Goal: Information Seeking & Learning: Learn about a topic

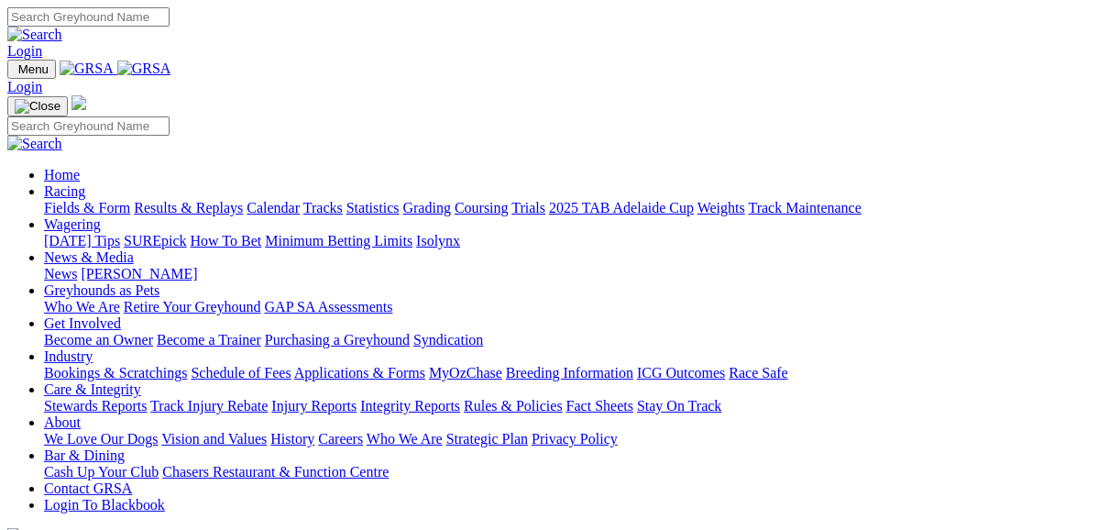
click at [101, 200] on link "Fields & Form" at bounding box center [87, 208] width 86 height 16
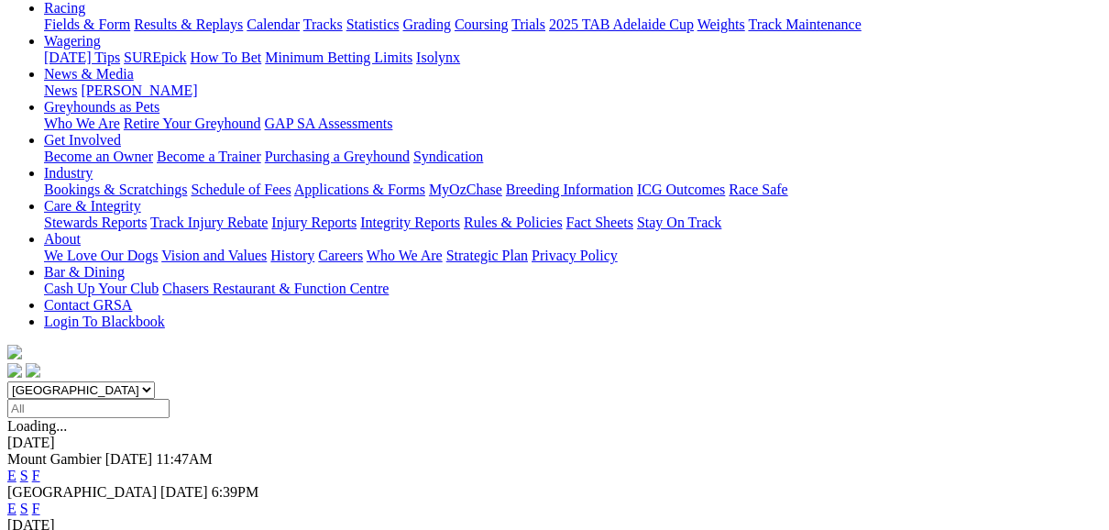
scroll to position [220, 0]
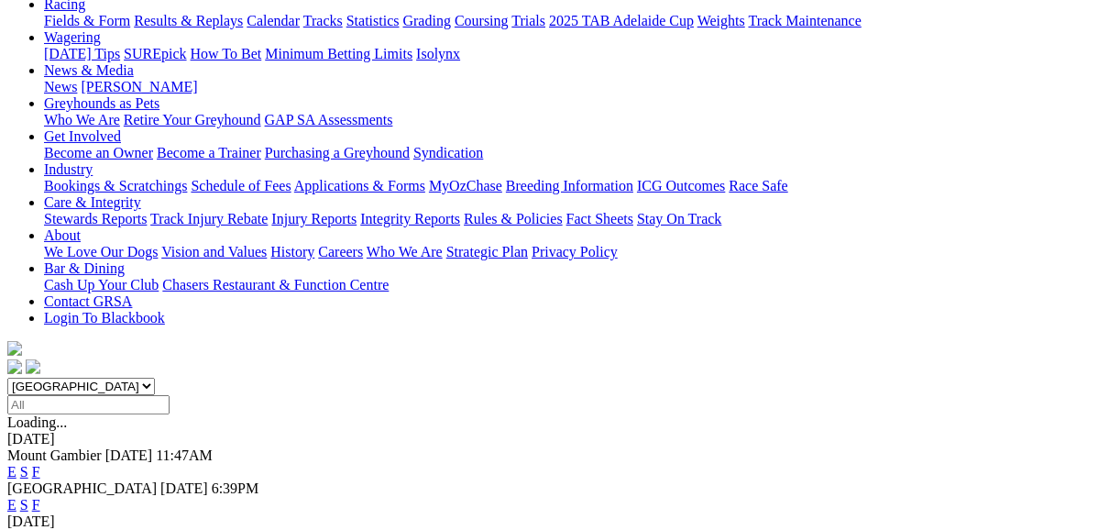
click at [16, 497] on link "E" at bounding box center [11, 505] width 9 height 16
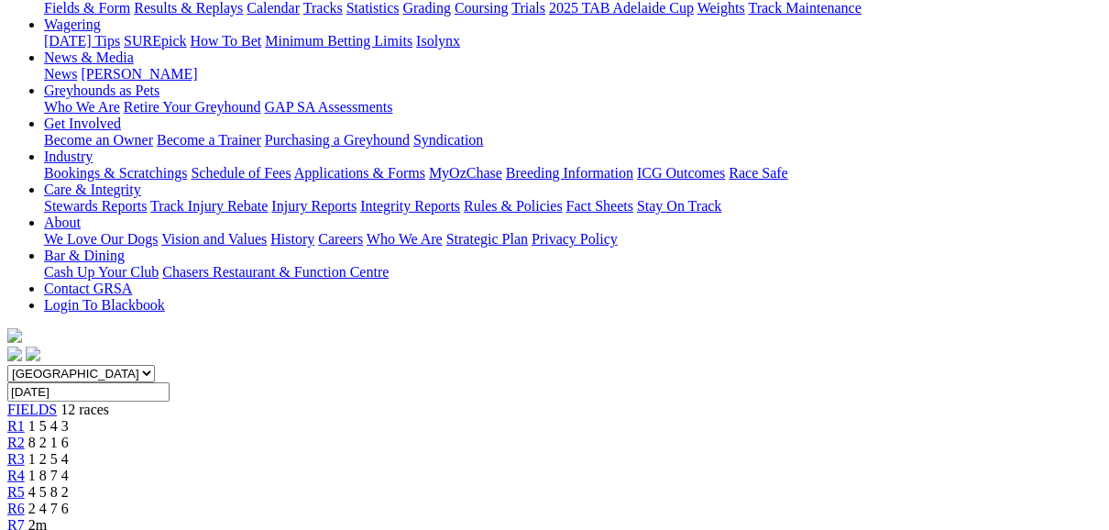
scroll to position [147, 0]
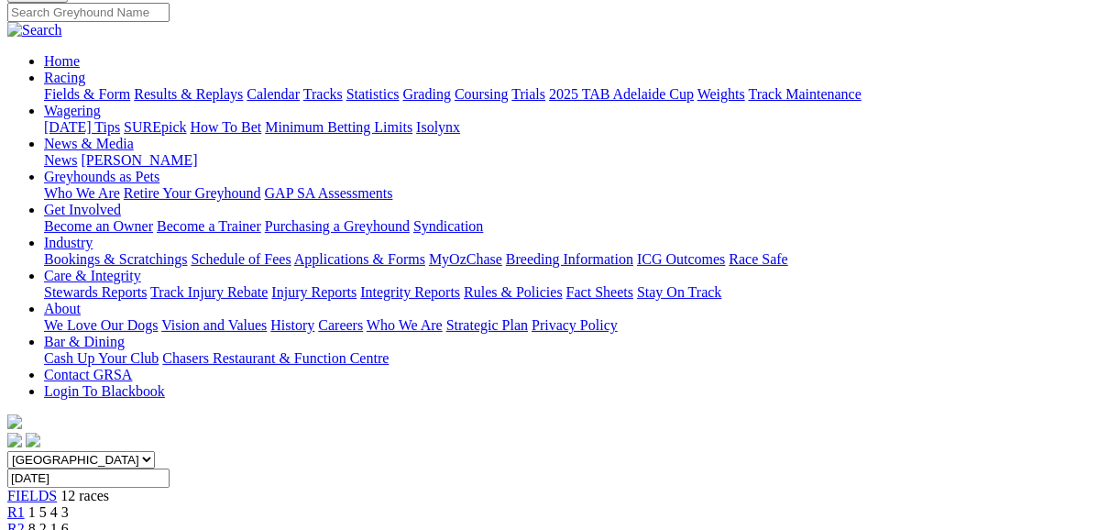
click at [25, 504] on span "R1" at bounding box center [15, 512] width 17 height 16
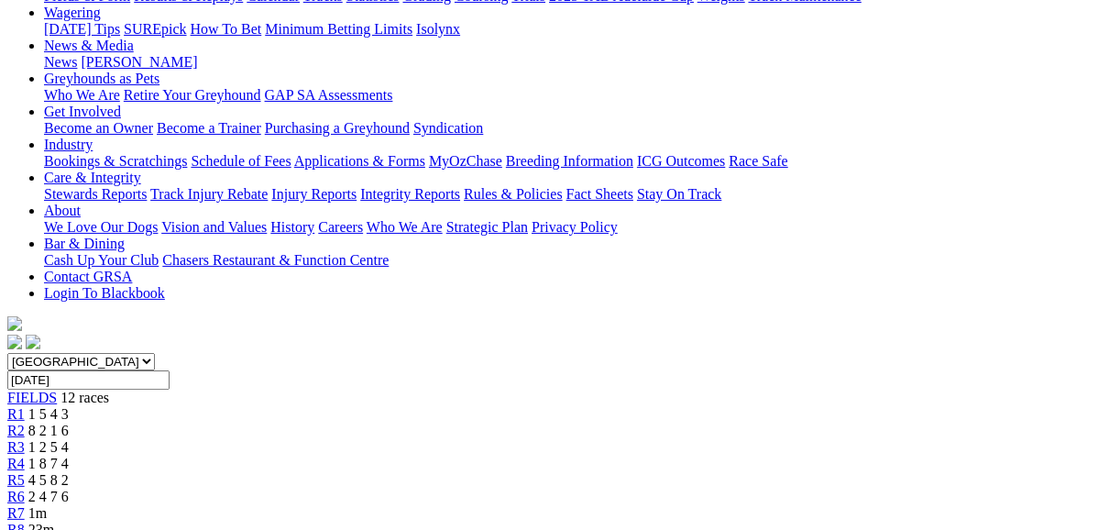
scroll to position [147, 0]
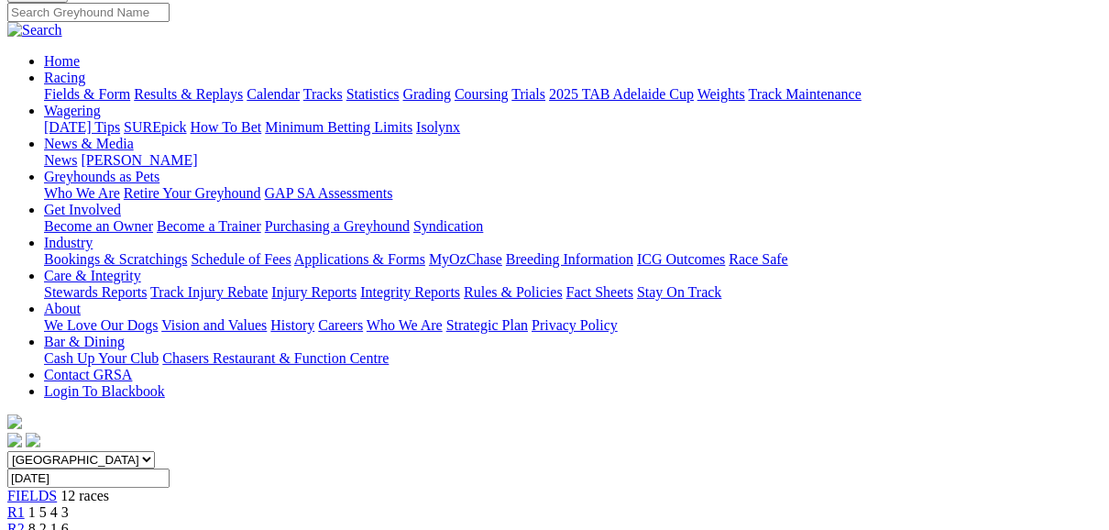
click at [25, 521] on span "R2" at bounding box center [15, 529] width 17 height 16
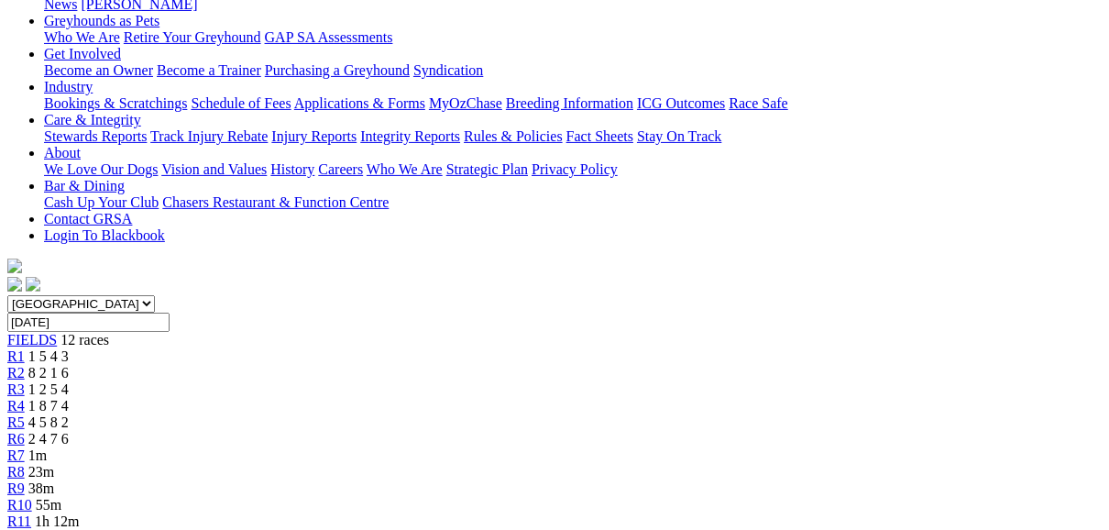
scroll to position [220, 0]
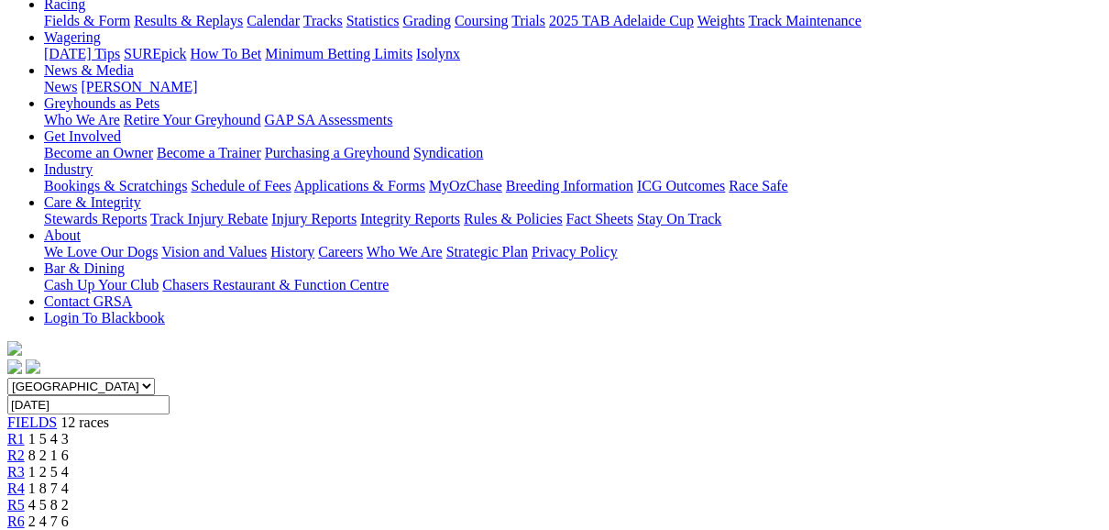
click at [25, 464] on span "R3" at bounding box center [15, 472] width 17 height 16
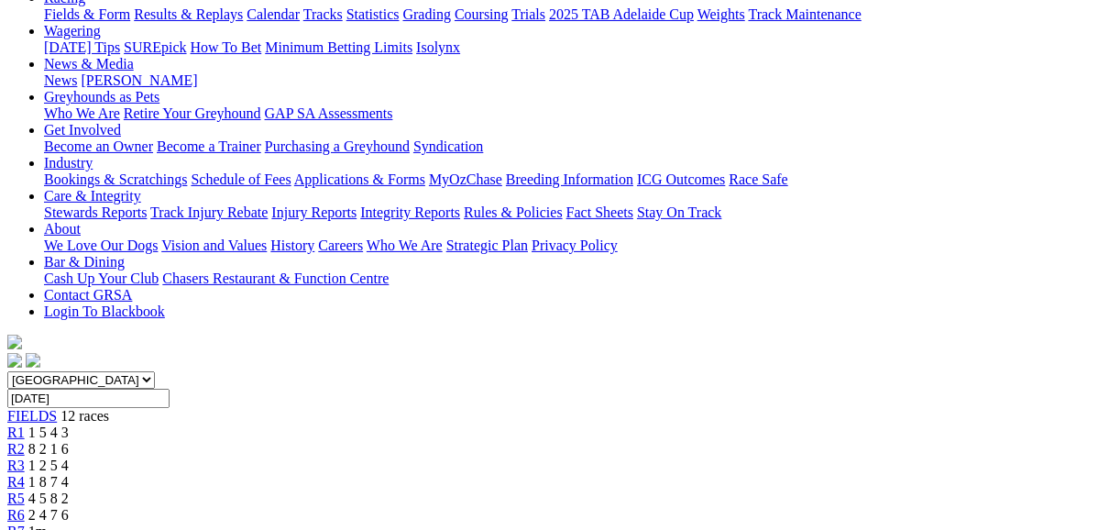
scroll to position [220, 0]
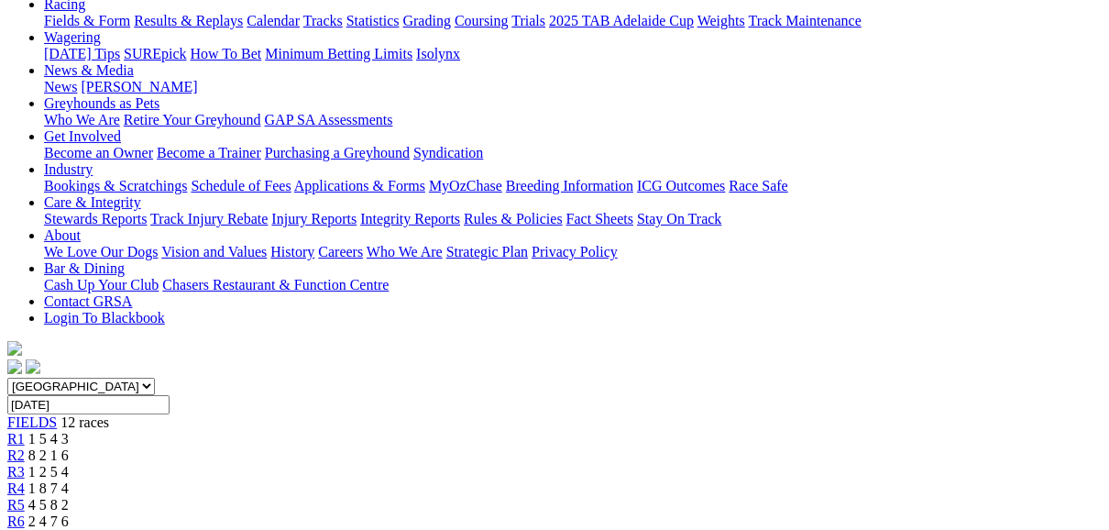
click at [25, 480] on span "R4" at bounding box center [15, 488] width 17 height 16
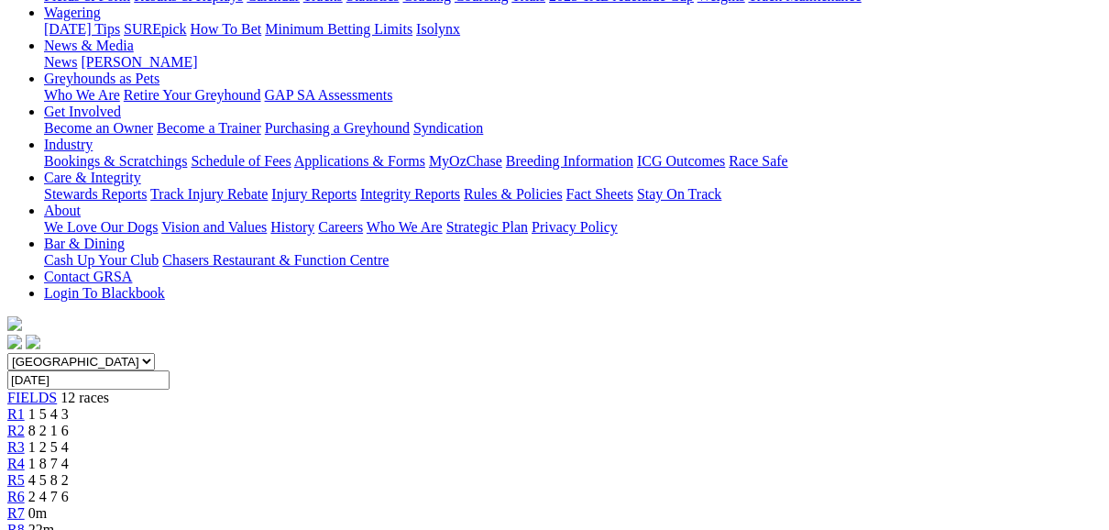
scroll to position [220, 0]
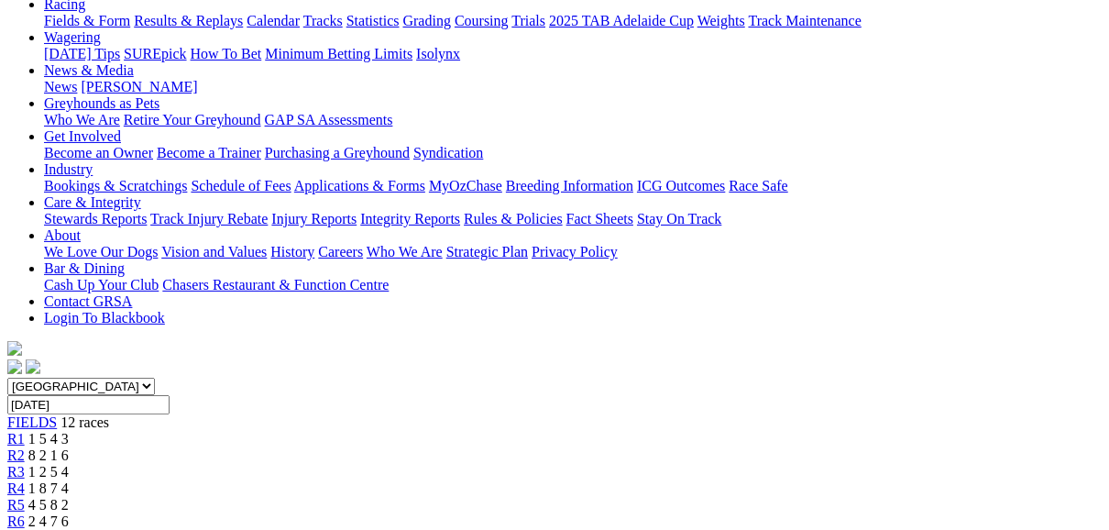
click at [492, 497] on div "R5 4 5 8 2" at bounding box center [554, 505] width 1094 height 16
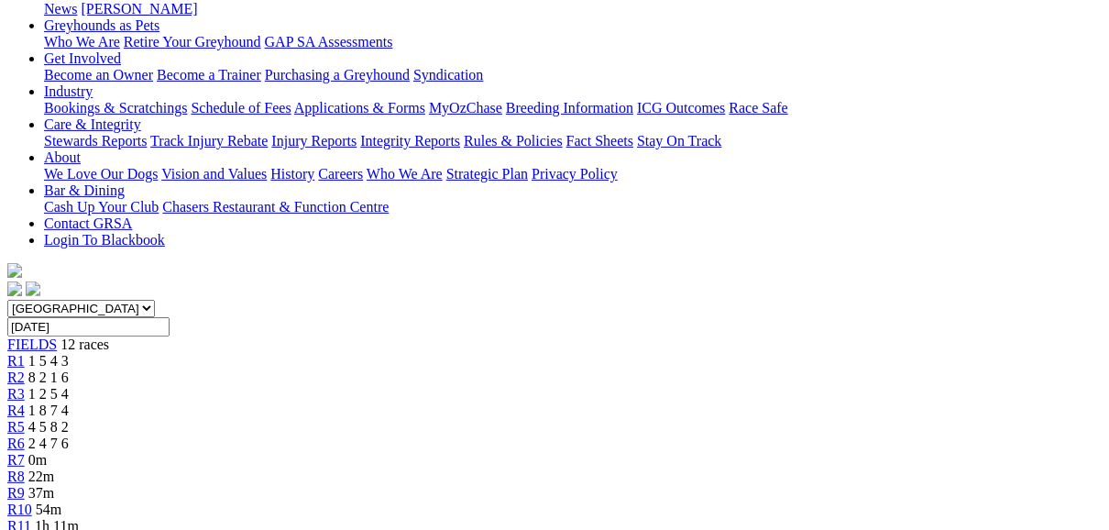
scroll to position [220, 0]
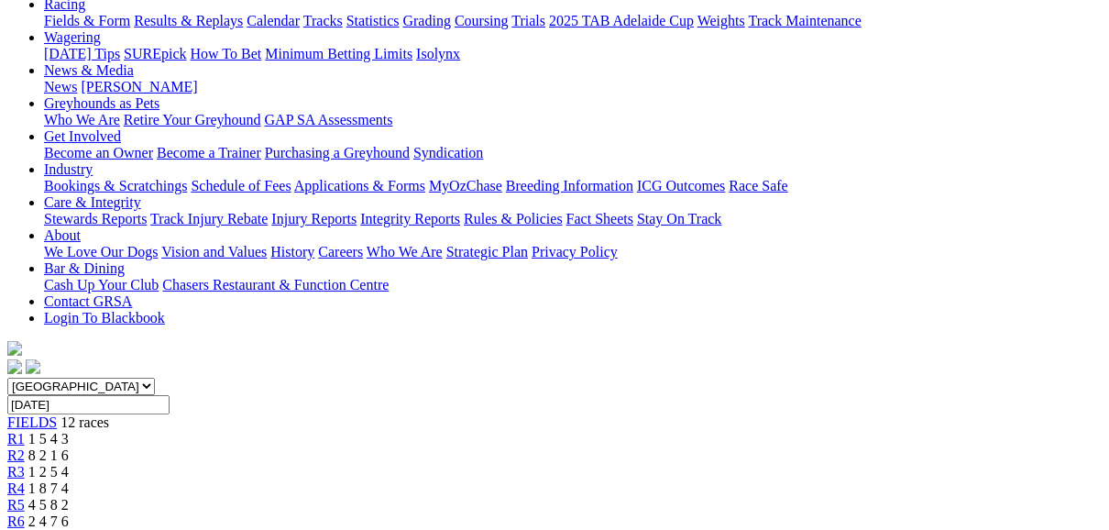
click at [25, 513] on span "R6" at bounding box center [15, 521] width 17 height 16
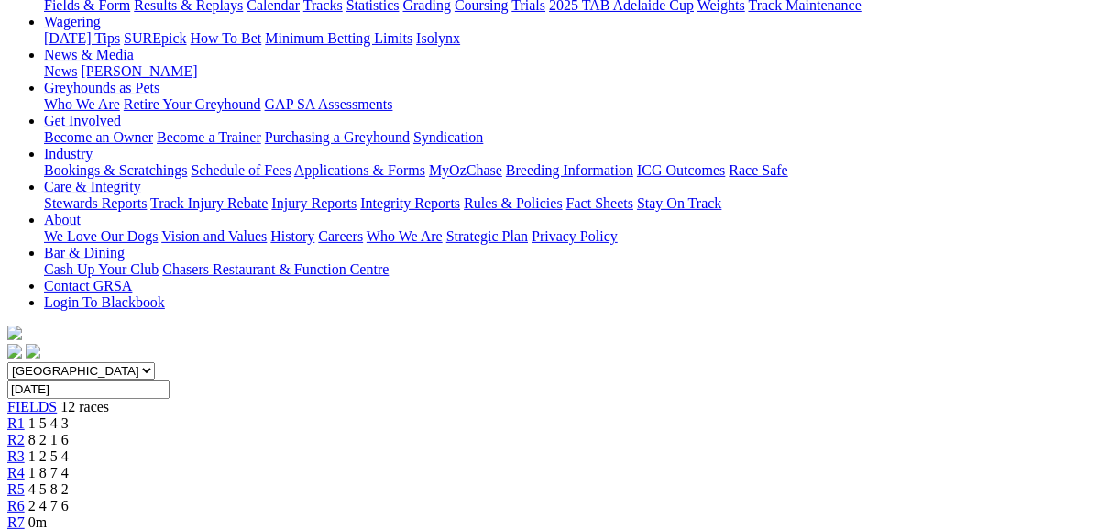
scroll to position [220, 0]
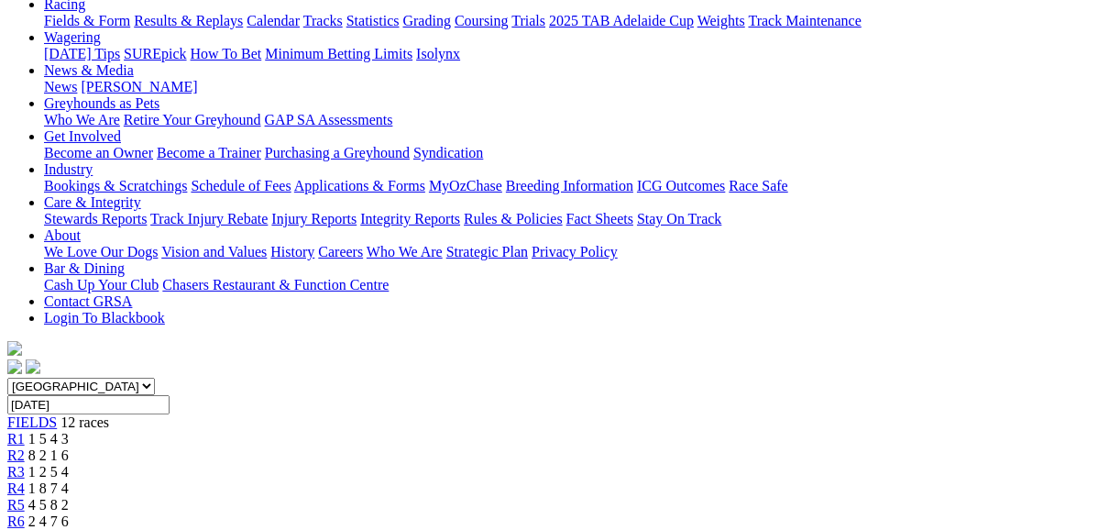
click at [650, 529] on div "R7 0m" at bounding box center [554, 538] width 1094 height 16
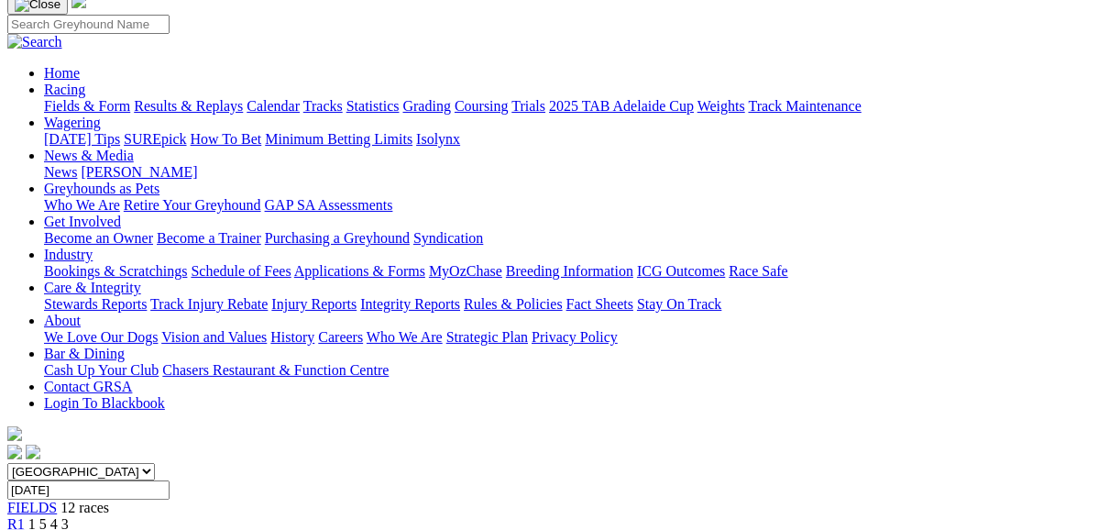
scroll to position [73, 0]
